Goal: Task Accomplishment & Management: Use online tool/utility

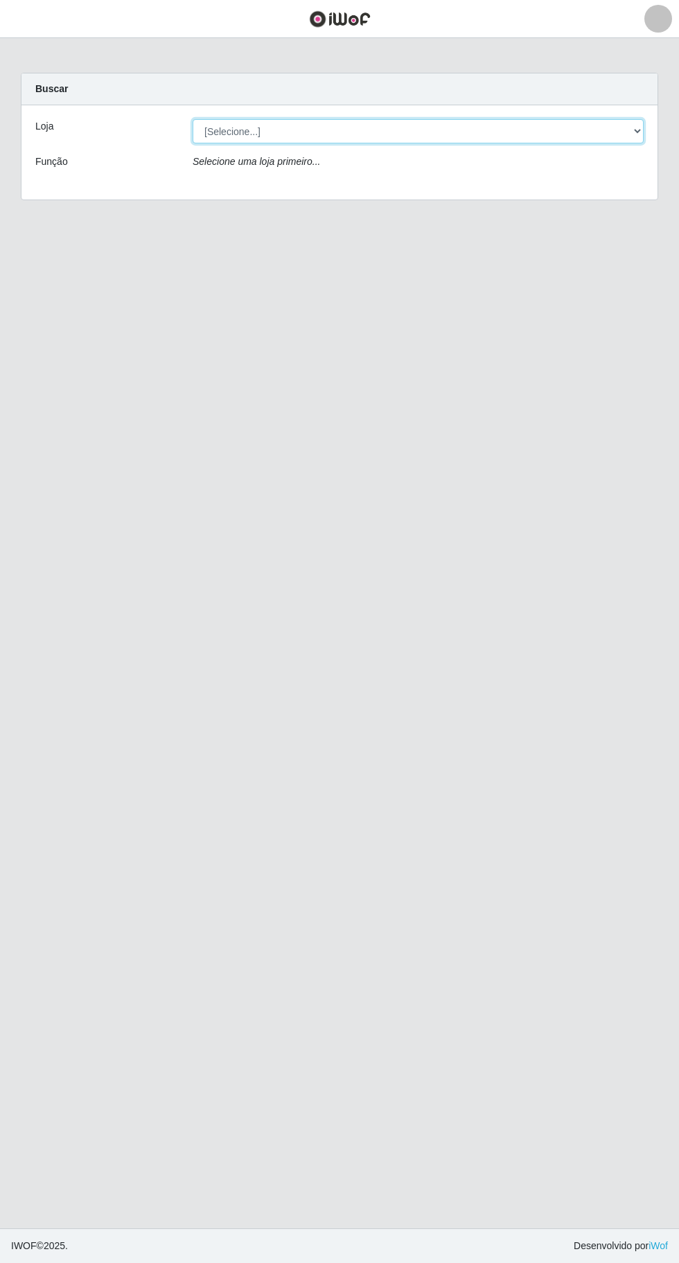
click at [338, 128] on select "[Selecione...] Extraplus - [GEOGRAPHIC_DATA] 03 - [GEOGRAPHIC_DATA]" at bounding box center [418, 131] width 451 height 24
click at [442, 94] on div "Buscar" at bounding box center [339, 89] width 636 height 32
click at [461, 130] on select "[Selecione...] Extraplus - [GEOGRAPHIC_DATA] 03 - [GEOGRAPHIC_DATA]" at bounding box center [418, 131] width 451 height 24
select select "468"
click at [193, 119] on select "[Selecione...] Extraplus - [GEOGRAPHIC_DATA] 03 - [GEOGRAPHIC_DATA]" at bounding box center [418, 131] width 451 height 24
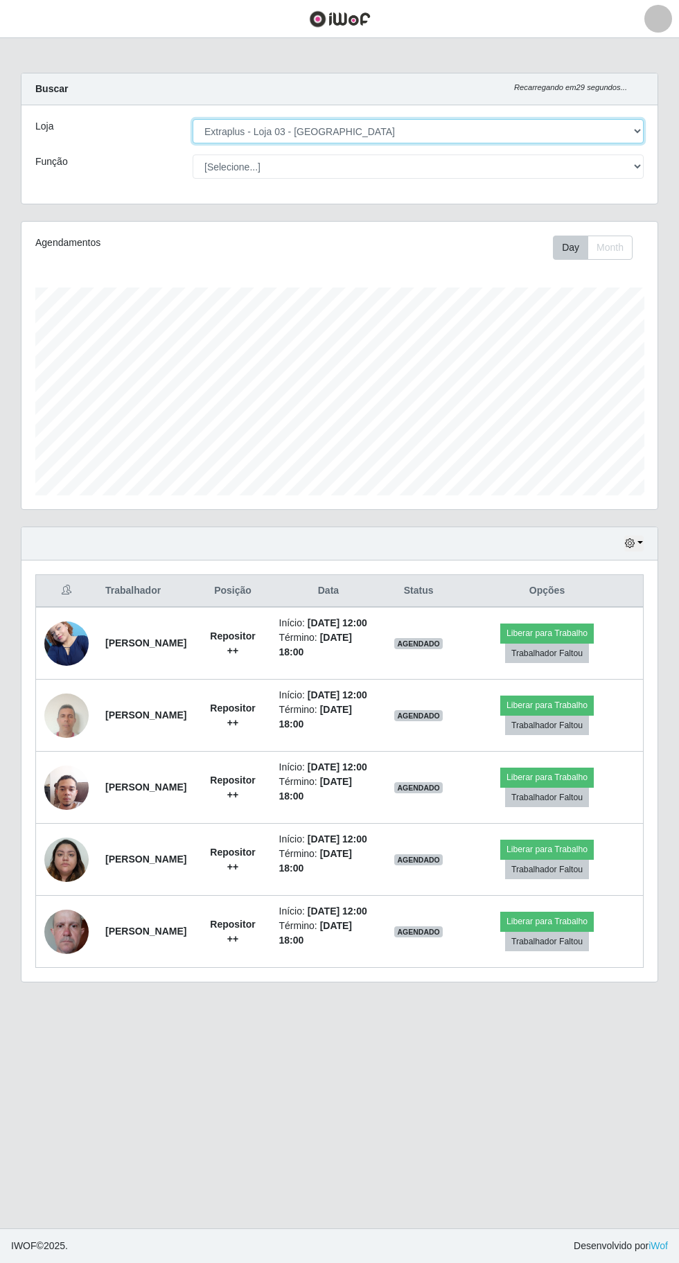
scroll to position [287, 636]
click at [340, 166] on select "[Selecione...] Repositor Repositor + Repositor ++" at bounding box center [418, 167] width 451 height 24
click at [193, 155] on select "[Selecione...] Repositor Repositor + Repositor ++" at bounding box center [418, 167] width 451 height 24
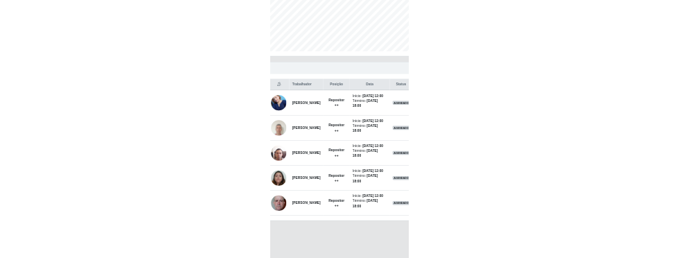
scroll to position [294, 0]
